Goal: Check status

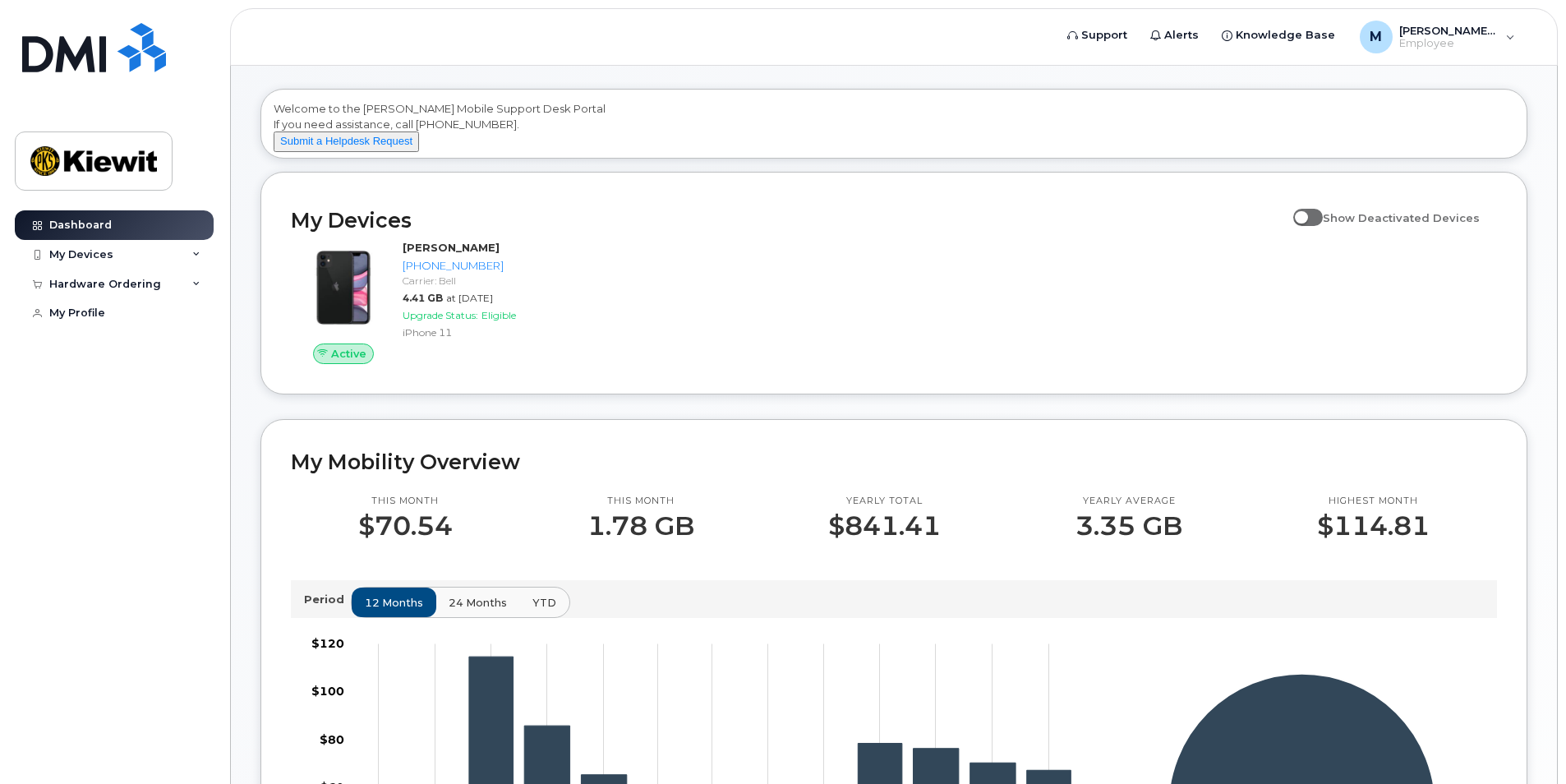
scroll to position [82, 0]
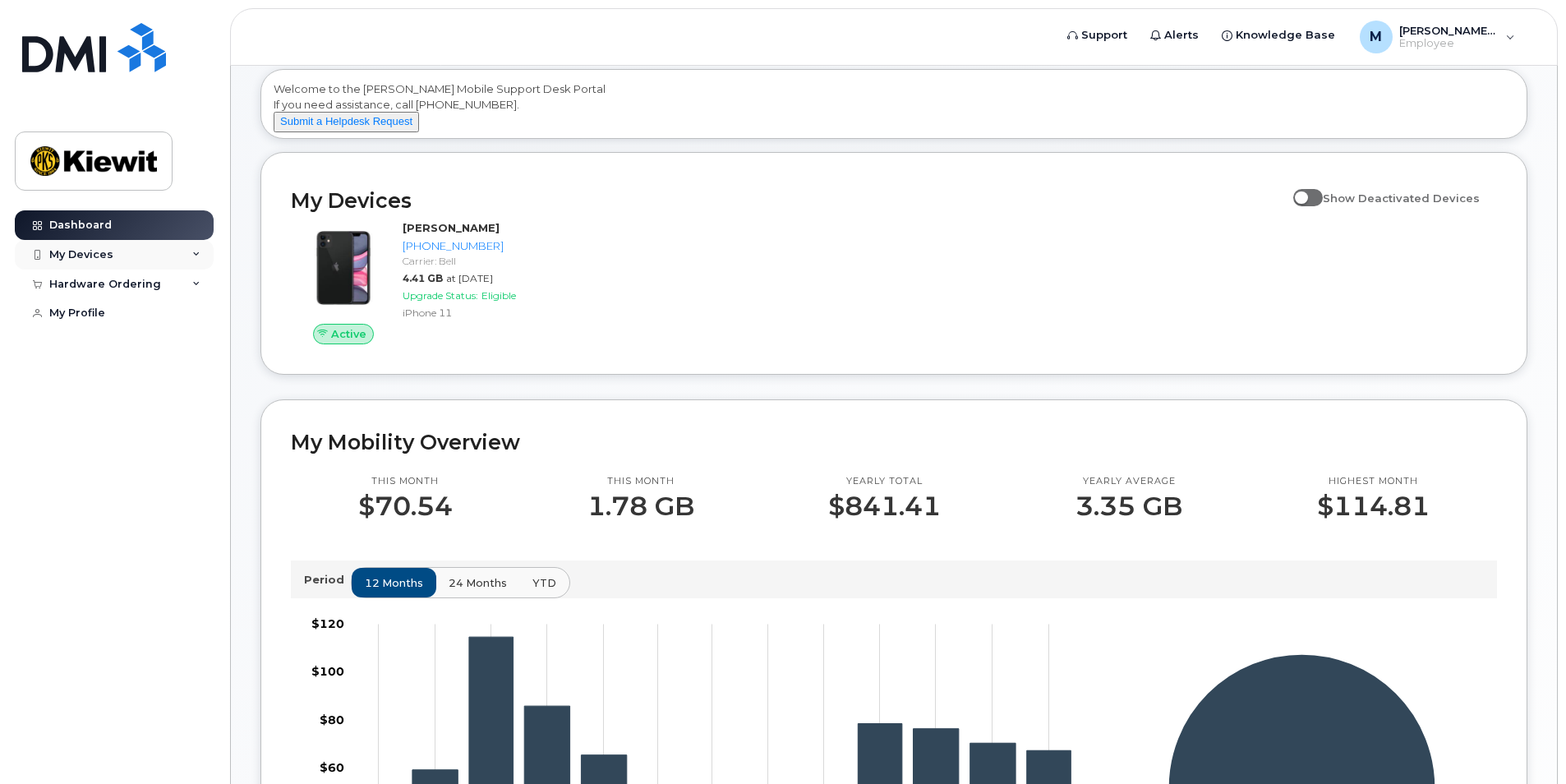
click at [101, 257] on div "My Devices" at bounding box center [81, 255] width 64 height 13
click at [95, 388] on div "Hardware Ordering" at bounding box center [115, 373] width 199 height 29
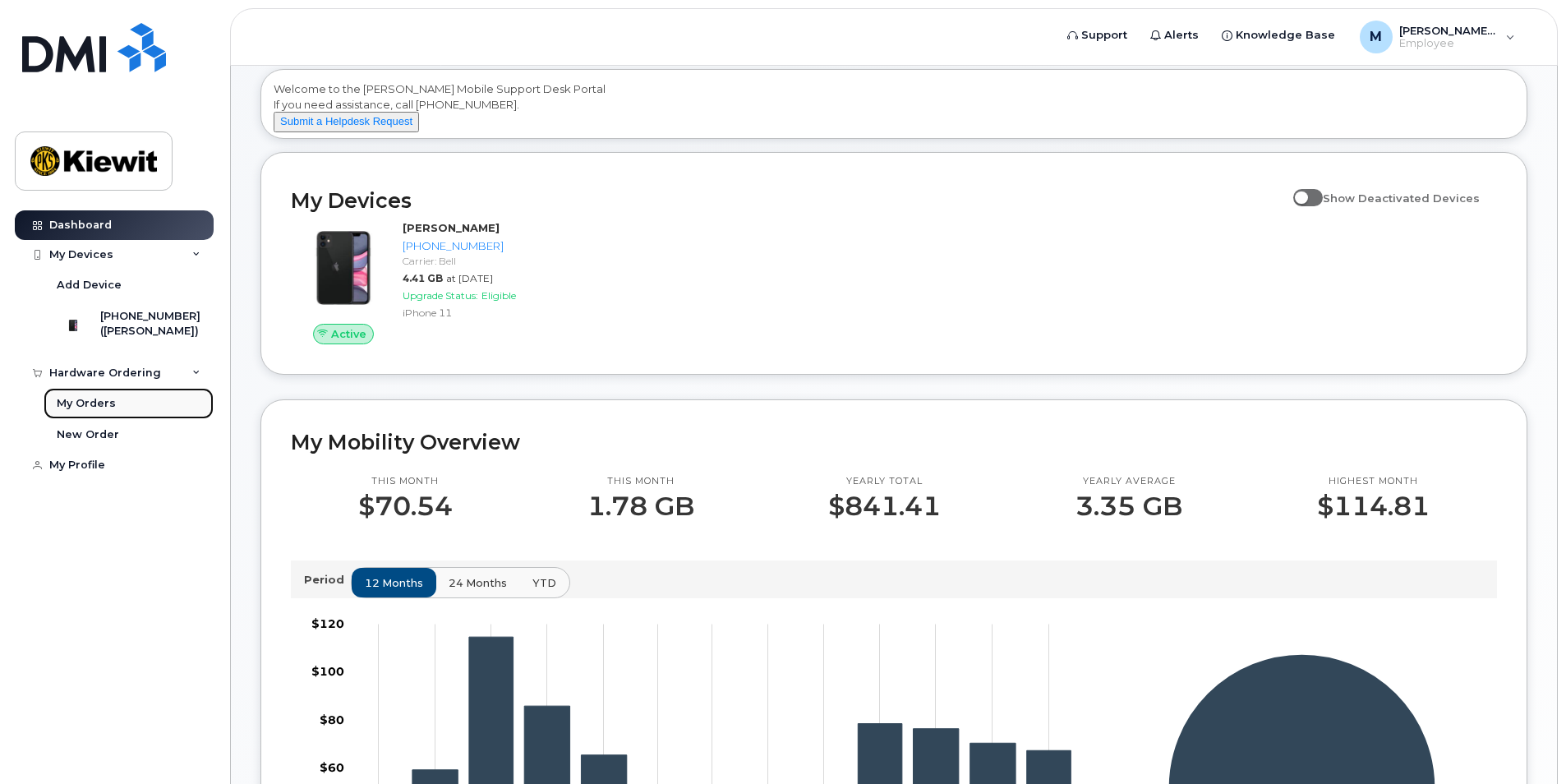
click at [98, 410] on div "My Orders" at bounding box center [86, 404] width 59 height 15
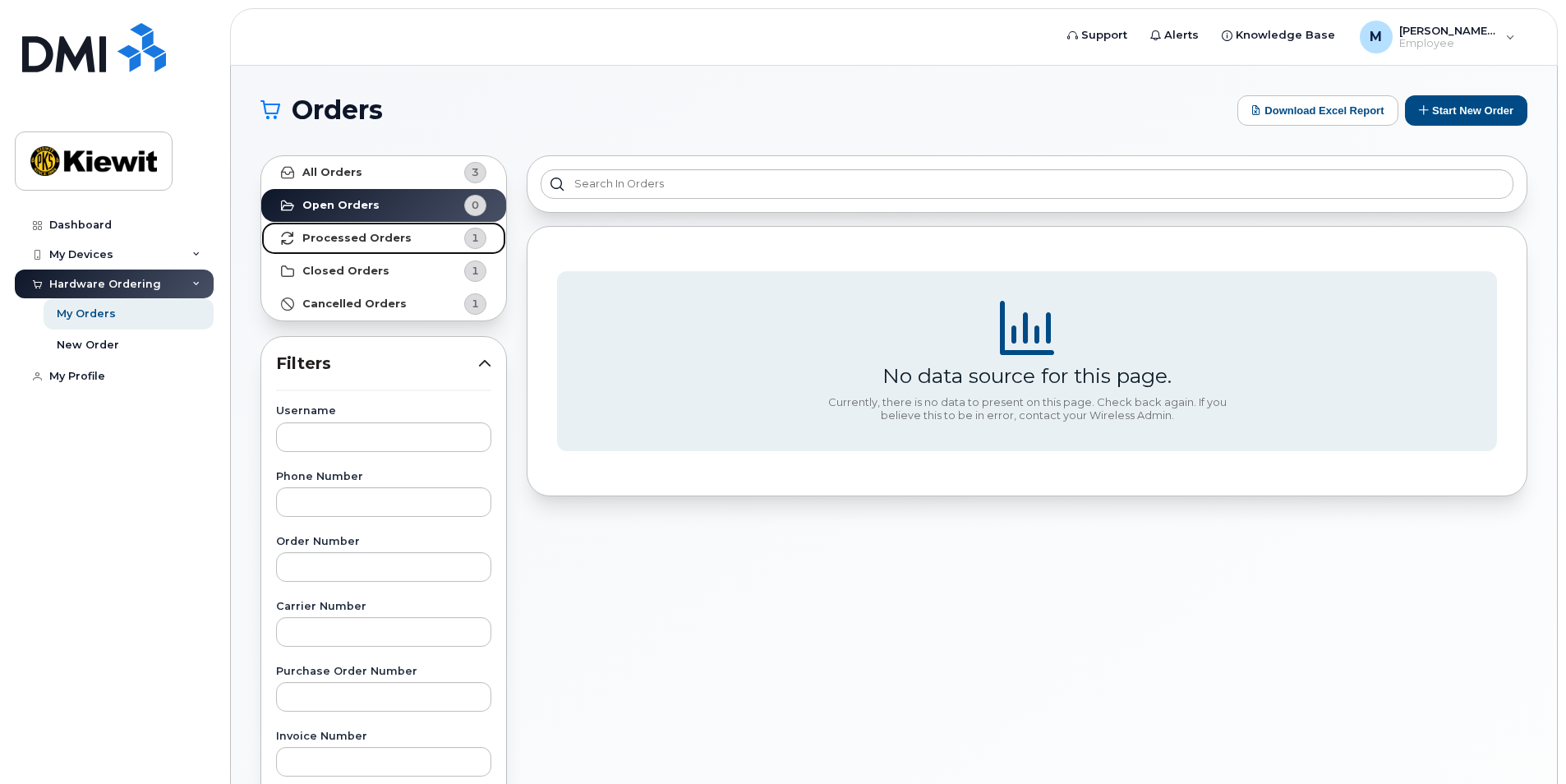
click at [352, 236] on strong "Processed Orders" at bounding box center [357, 238] width 110 height 13
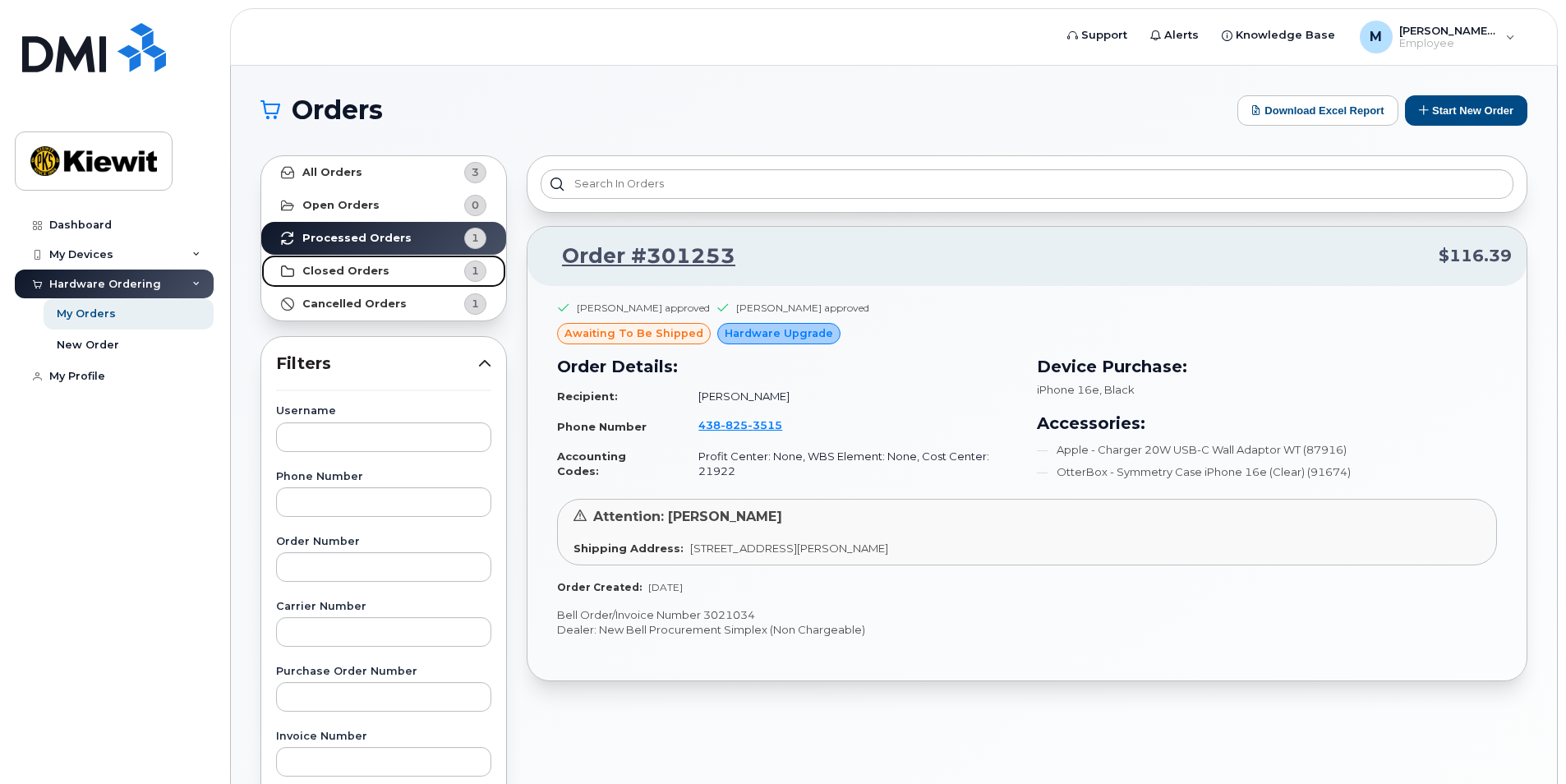
click at [347, 274] on strong "Closed Orders" at bounding box center [346, 272] width 87 height 13
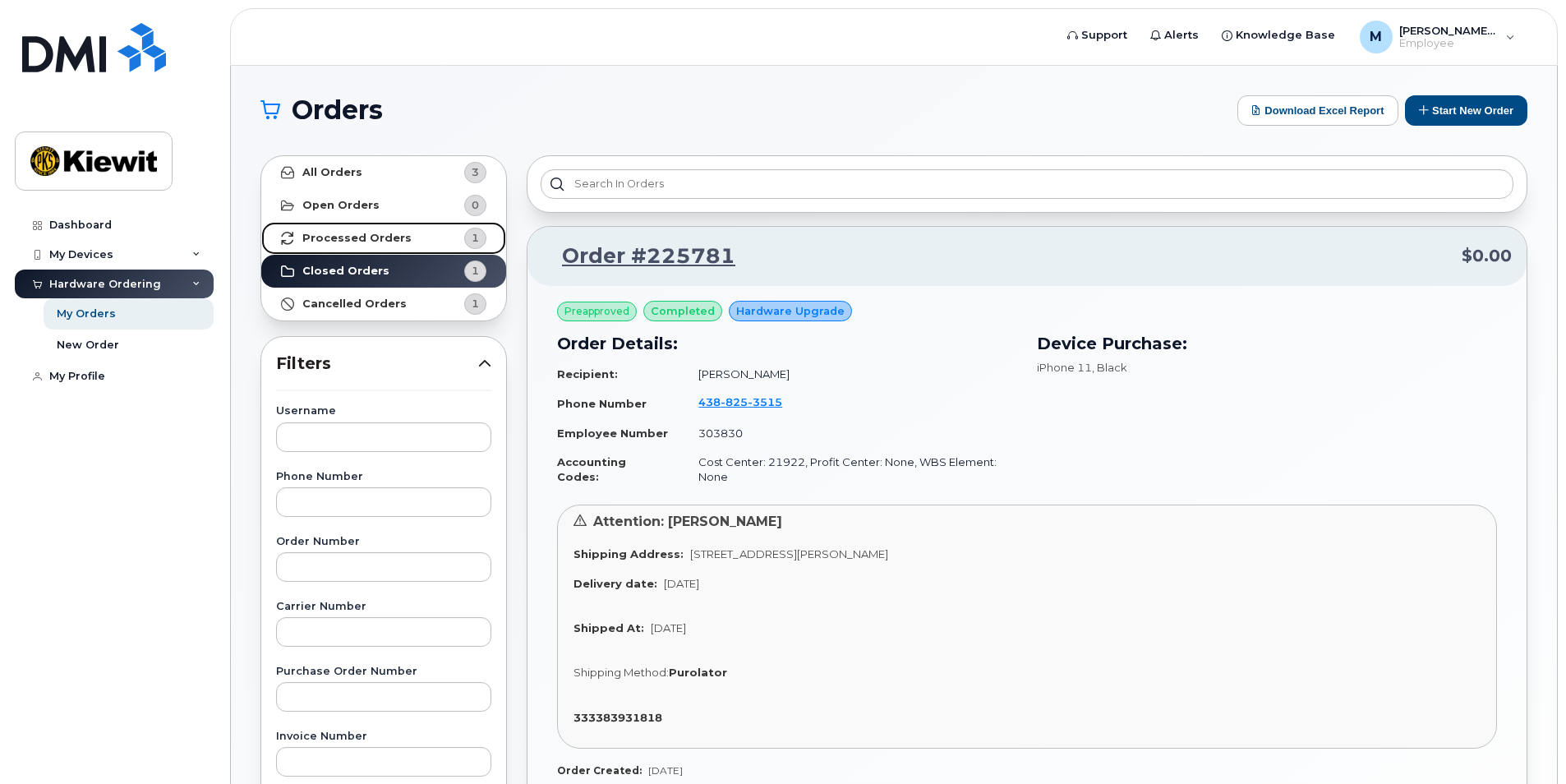
click at [342, 239] on strong "Processed Orders" at bounding box center [357, 238] width 110 height 13
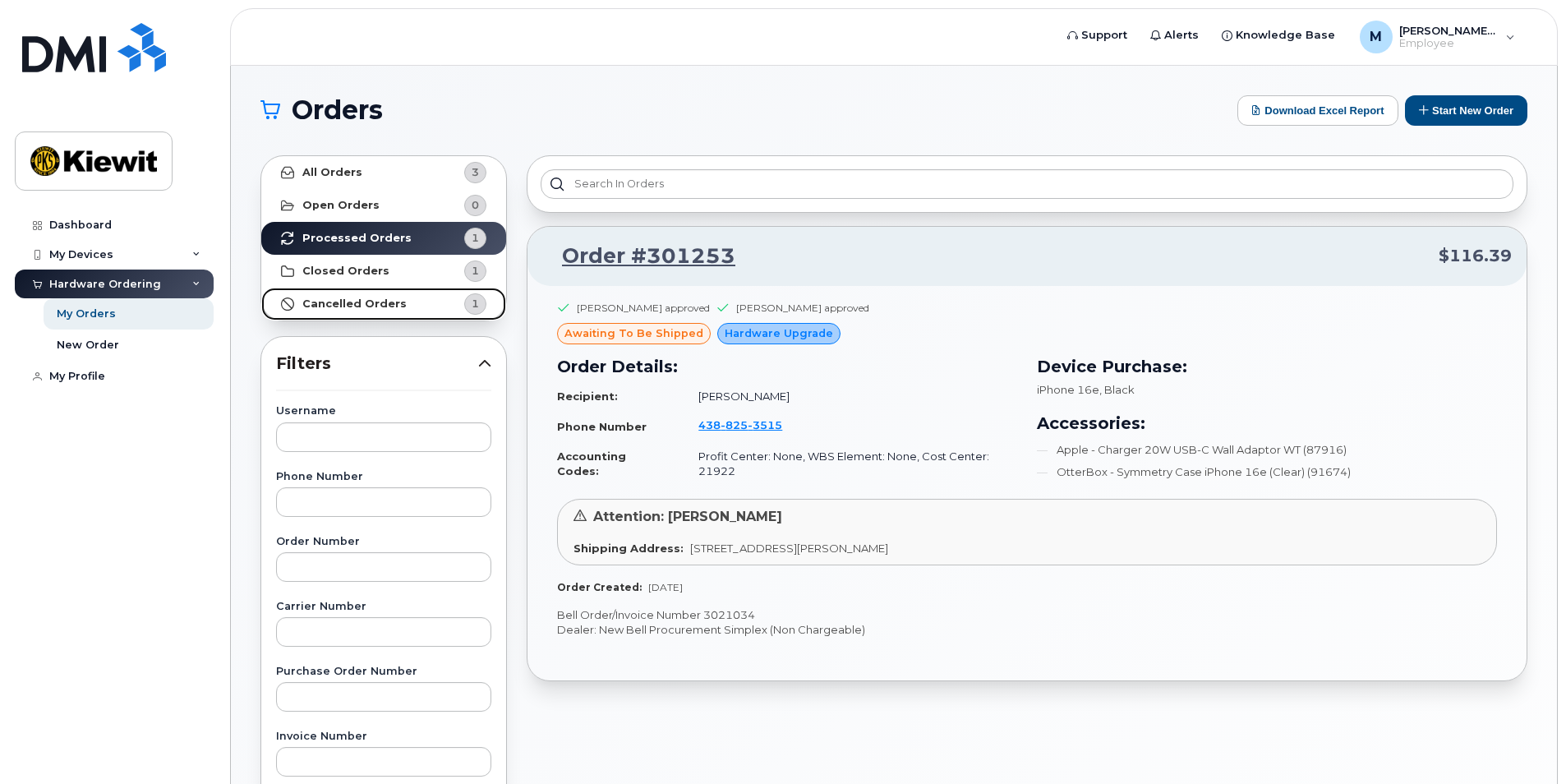
click at [344, 300] on strong "Cancelled Orders" at bounding box center [355, 304] width 105 height 13
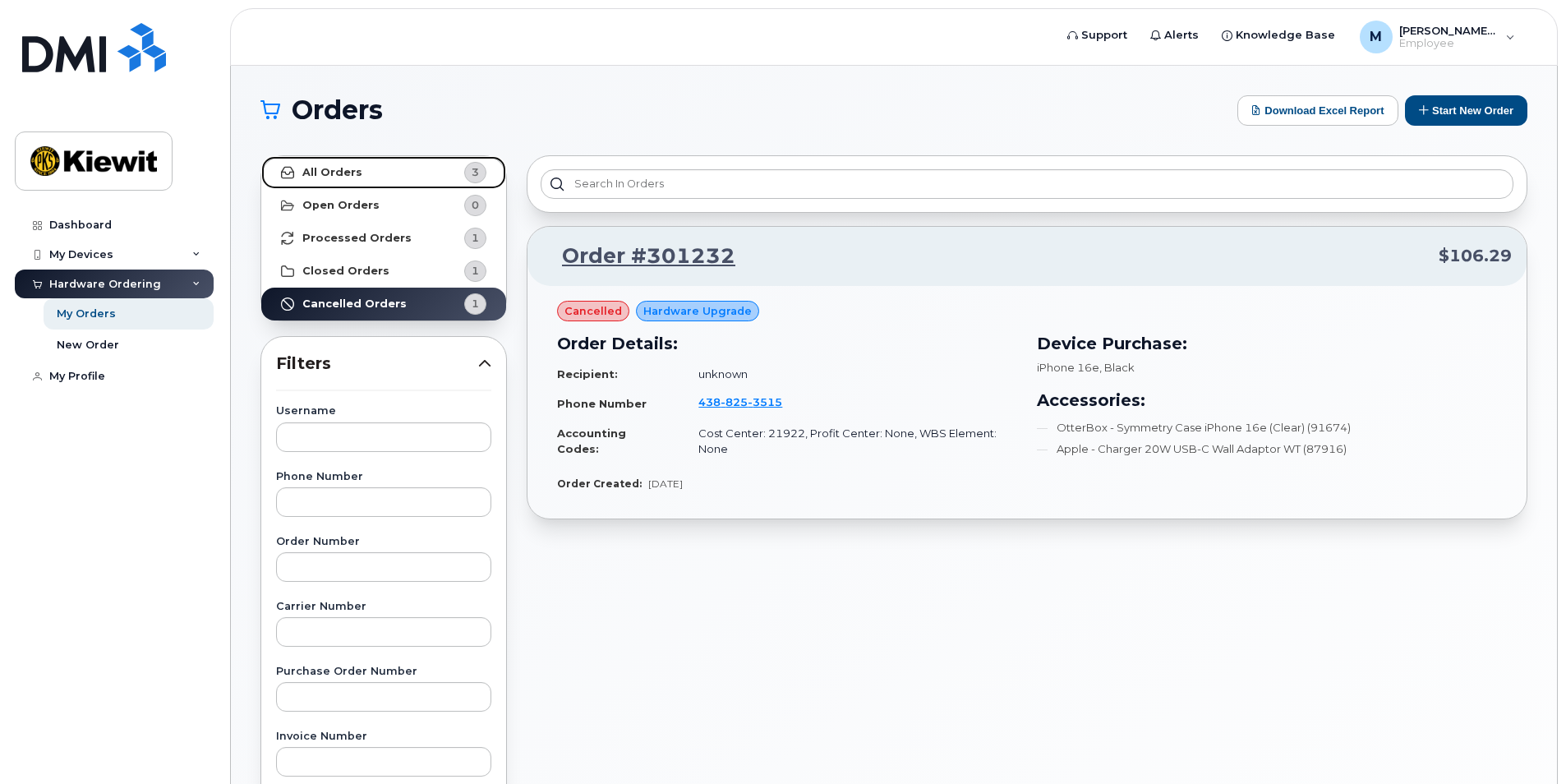
click at [349, 171] on strong "All Orders" at bounding box center [333, 173] width 60 height 13
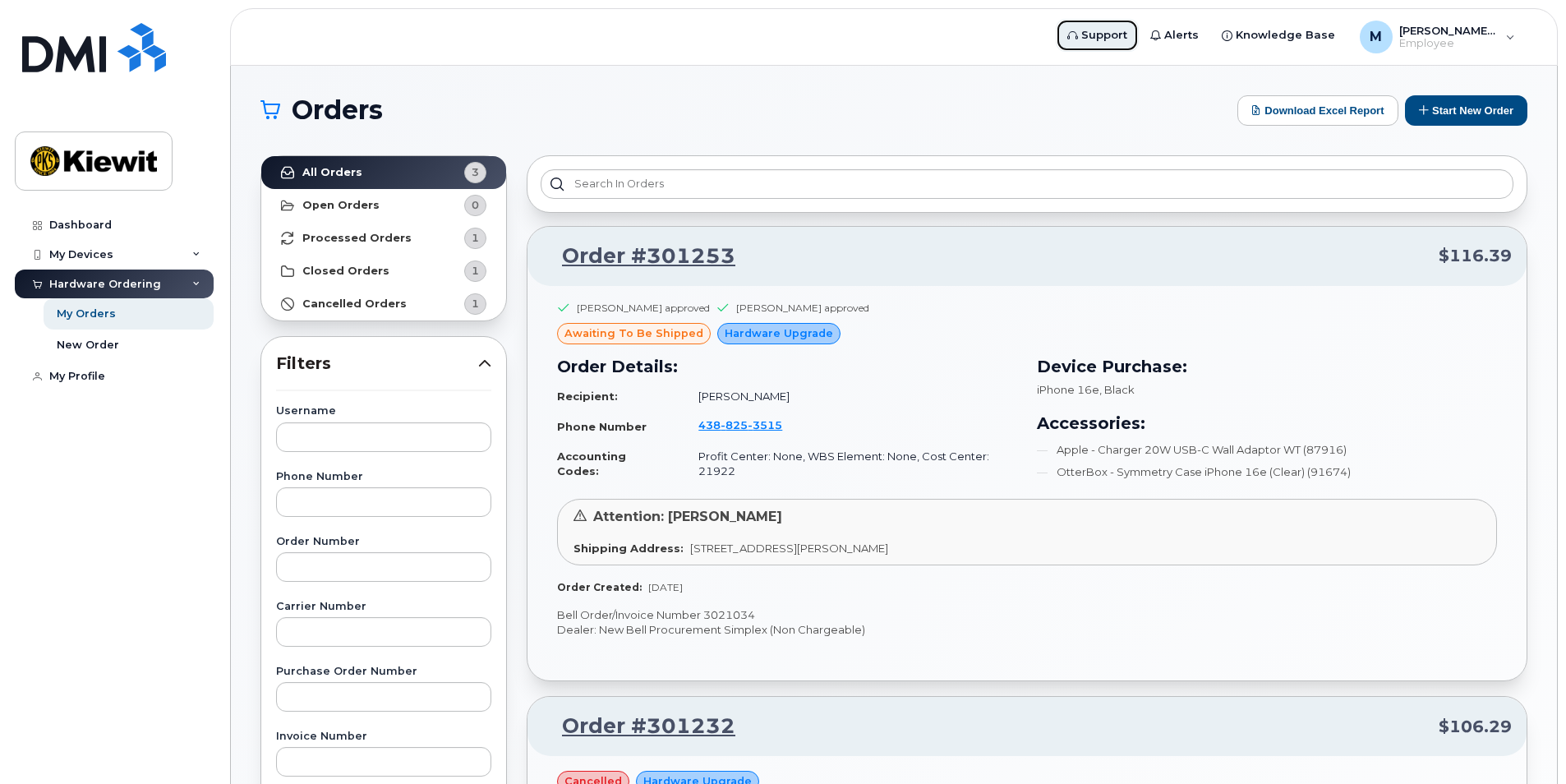
click at [1106, 30] on span "Support" at bounding box center [1104, 35] width 46 height 17
click at [357, 305] on strong "Cancelled Orders" at bounding box center [355, 304] width 105 height 13
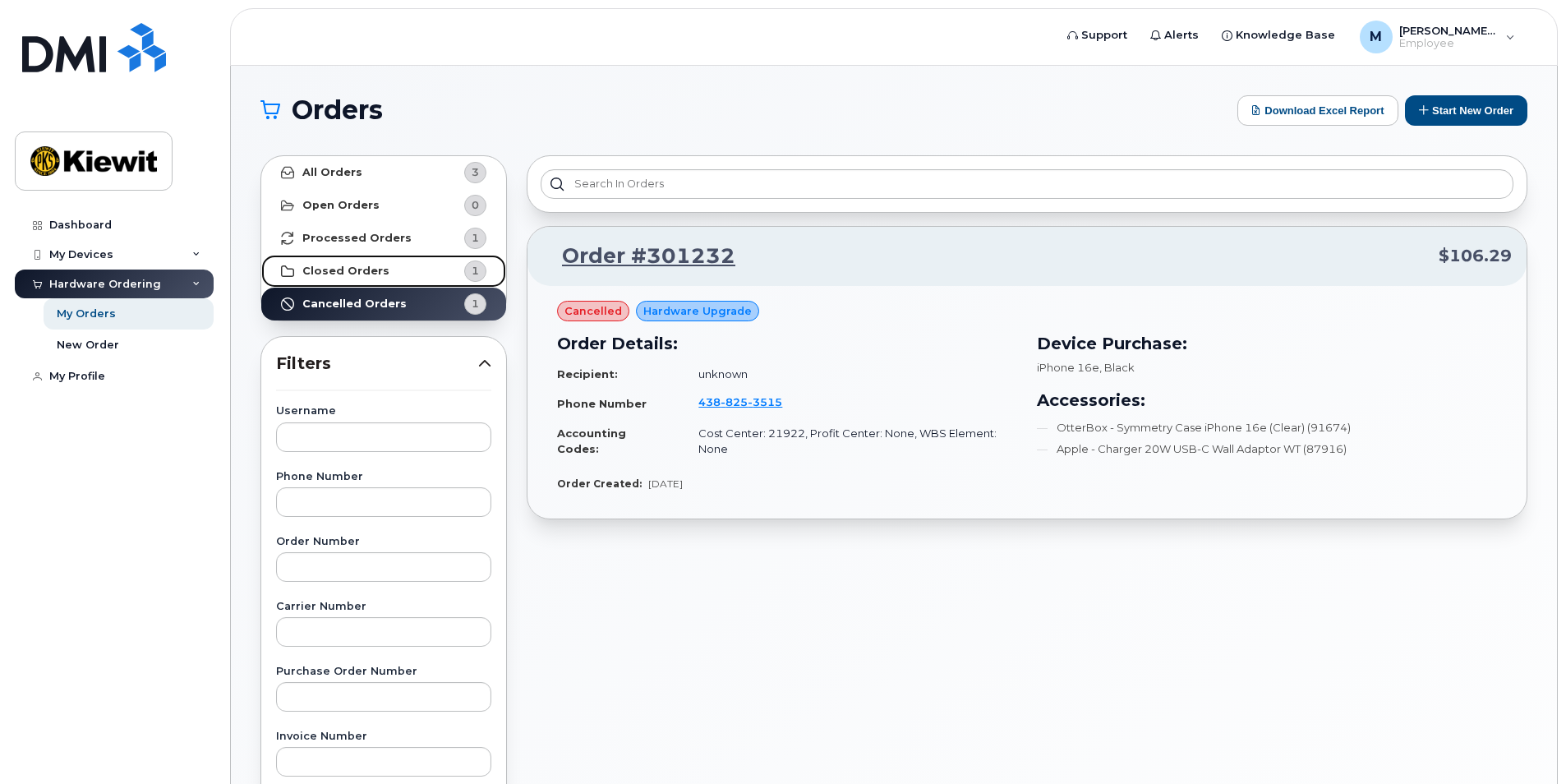
click at [347, 275] on strong "Closed Orders" at bounding box center [346, 272] width 87 height 13
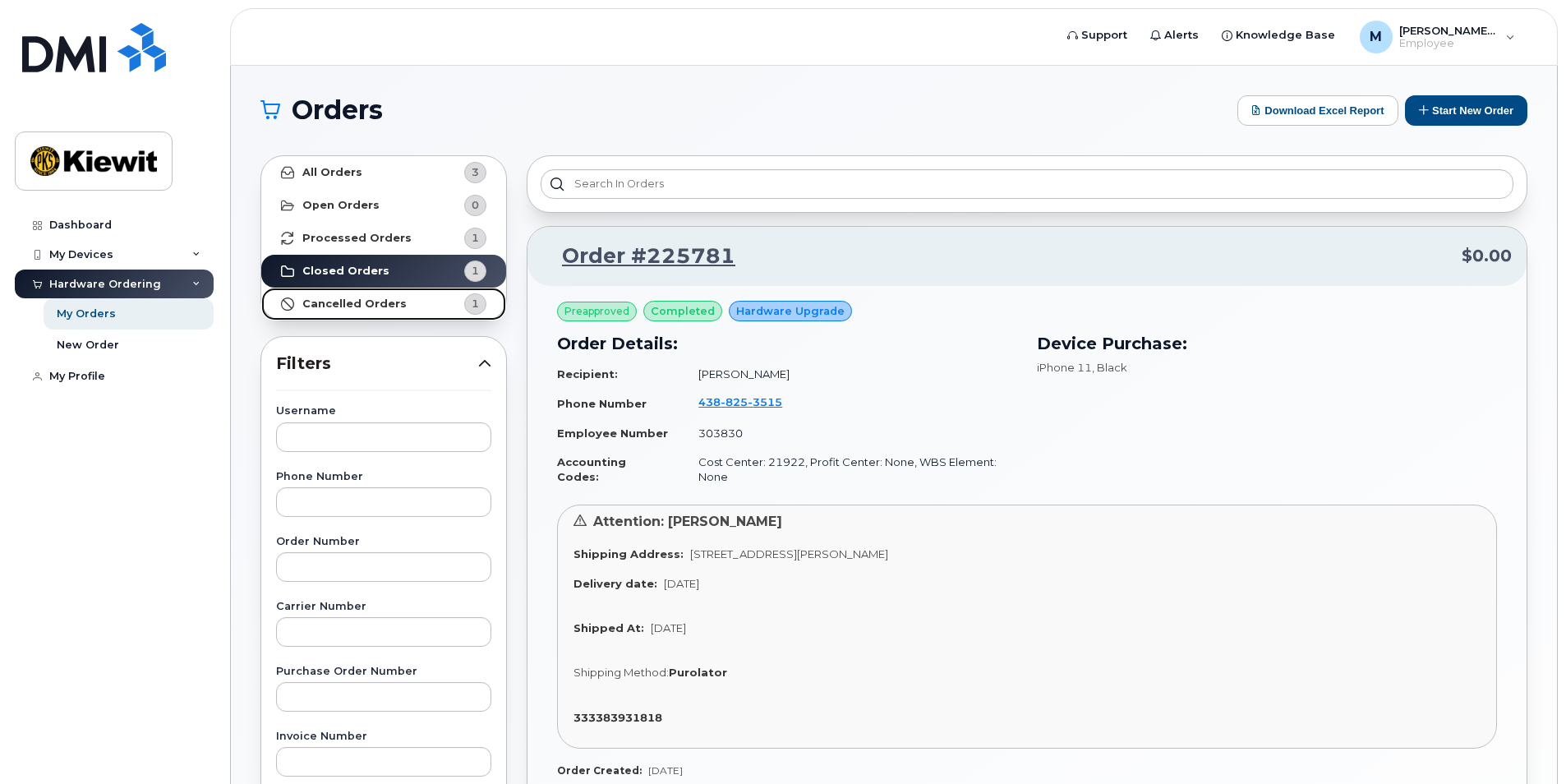
click at [347, 303] on strong "Cancelled Orders" at bounding box center [355, 304] width 105 height 13
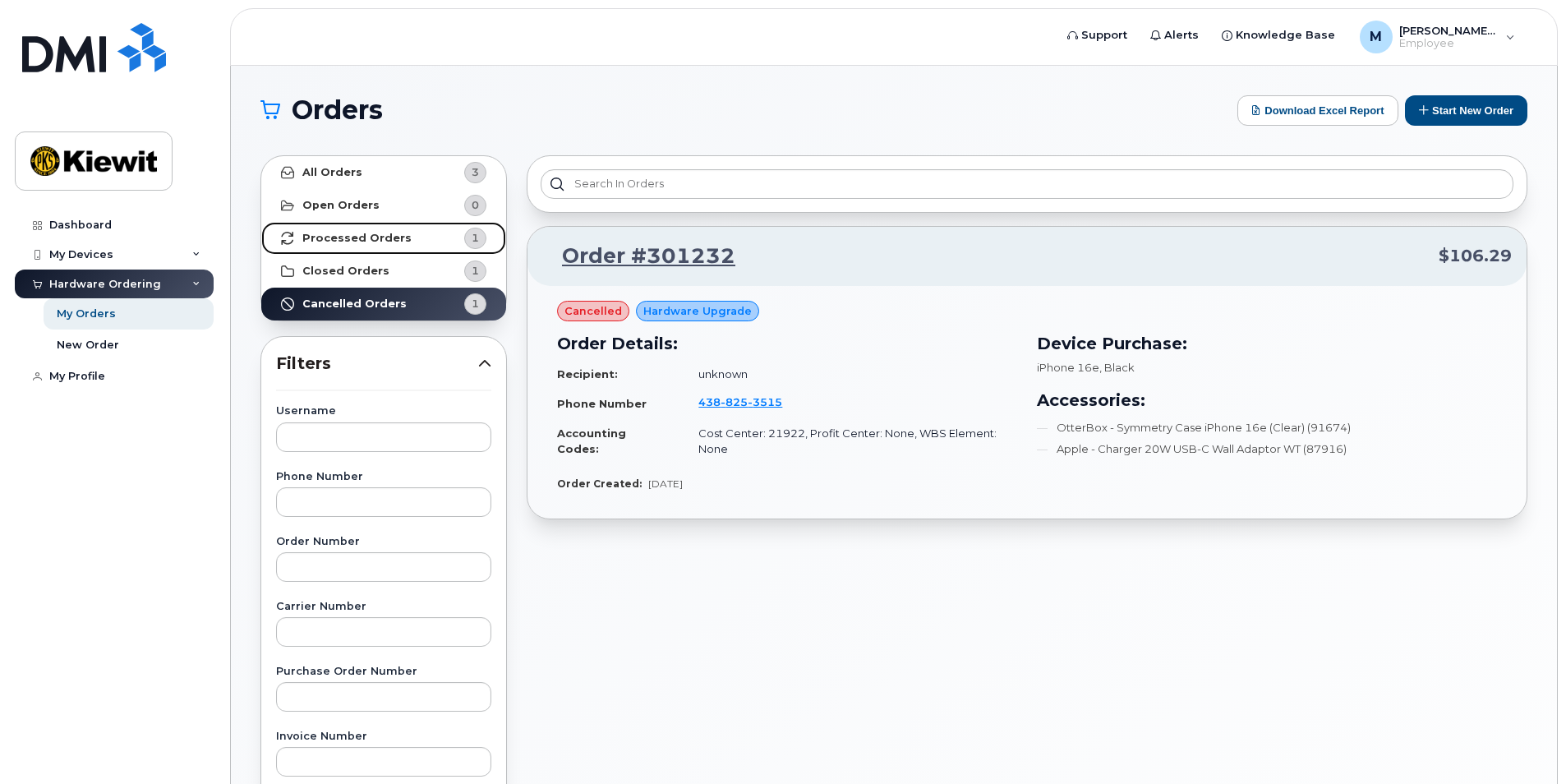
click at [334, 242] on strong "Processed Orders" at bounding box center [357, 238] width 110 height 13
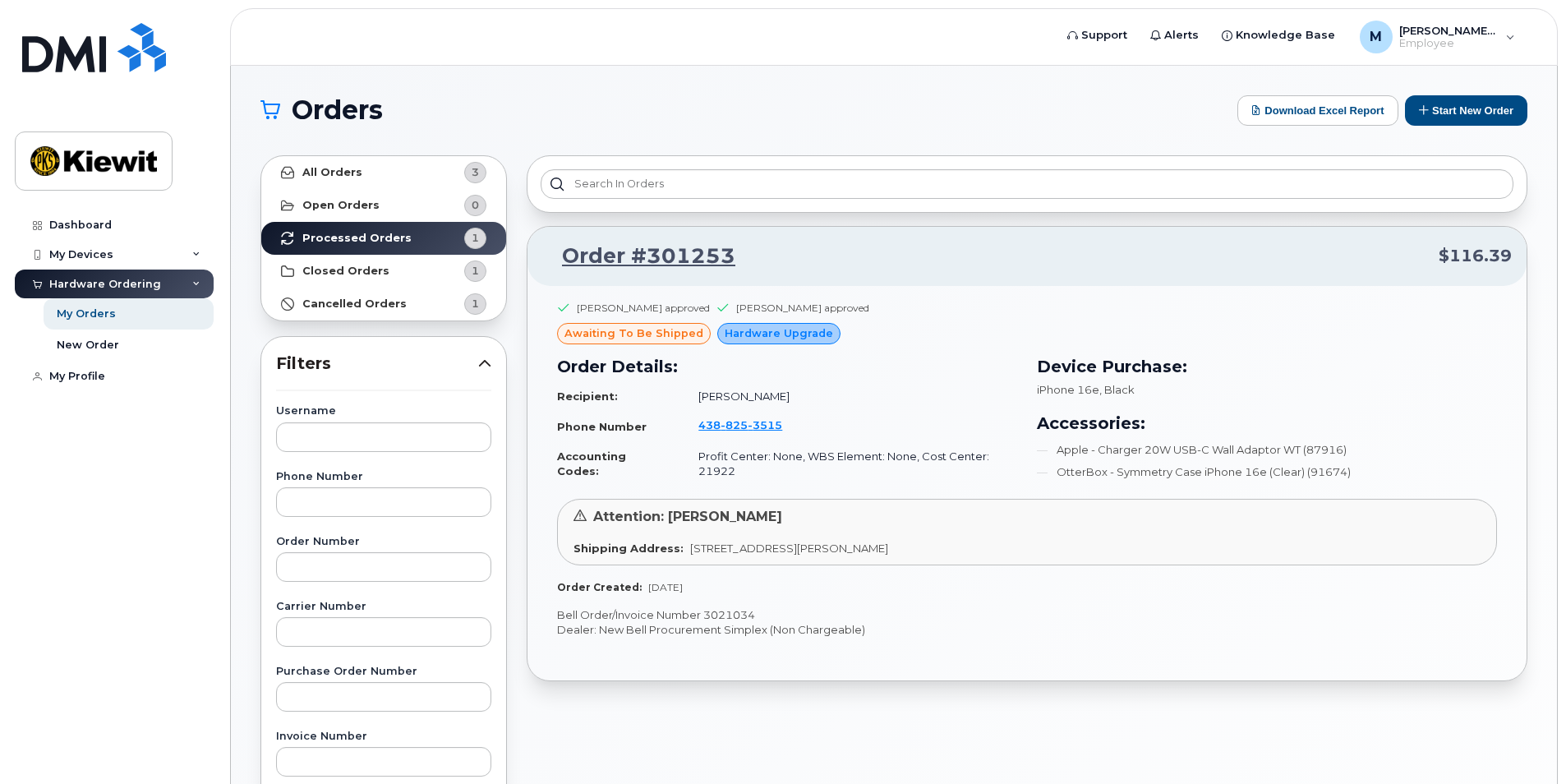
click at [677, 104] on h1 "Orders" at bounding box center [745, 109] width 969 height 26
